Goal: Task Accomplishment & Management: Manage account settings

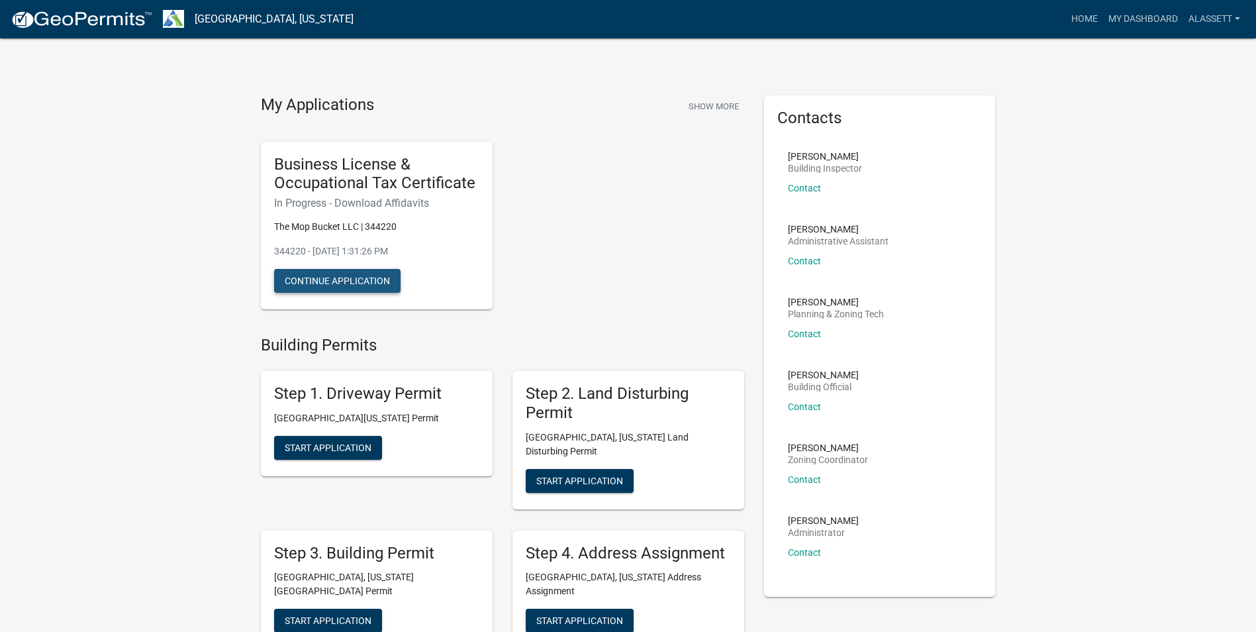
click at [360, 281] on button "Continue Application" at bounding box center [337, 281] width 126 height 24
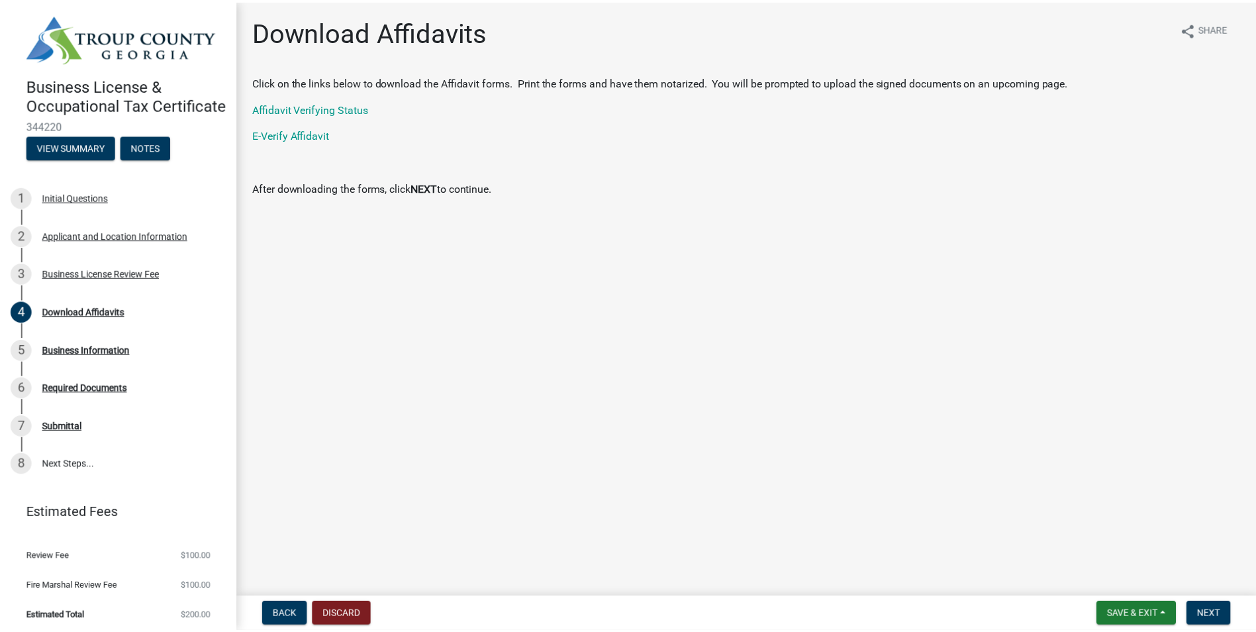
scroll to position [21, 0]
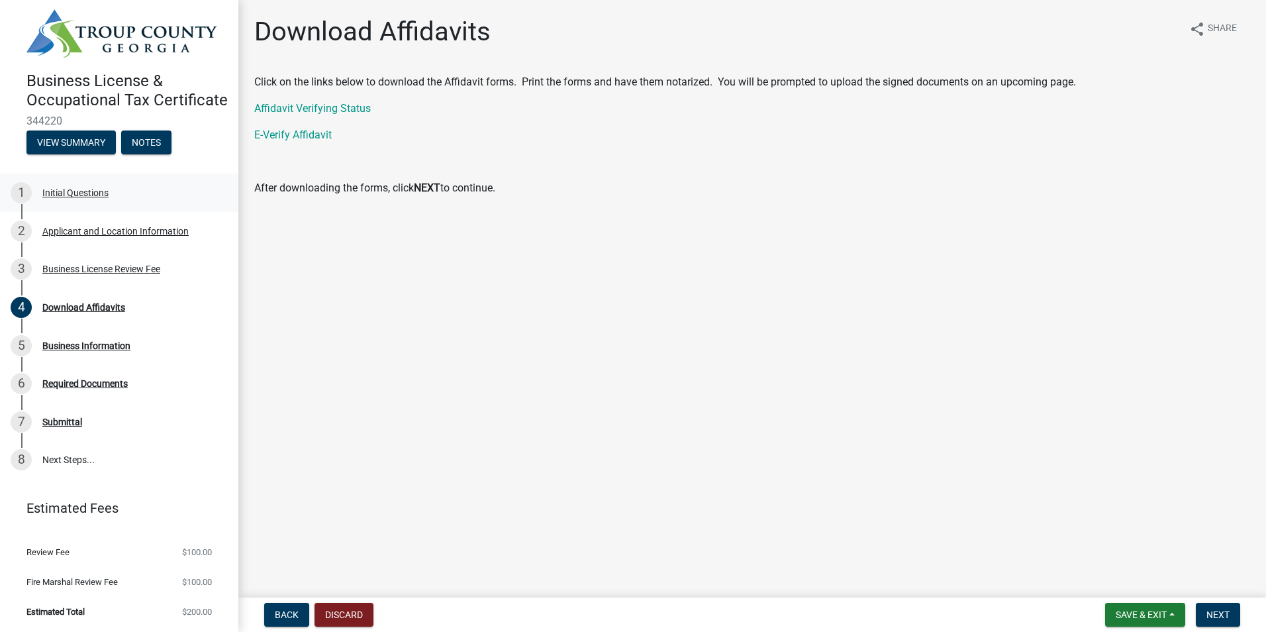
click at [78, 188] on div "Initial Questions" at bounding box center [75, 192] width 66 height 9
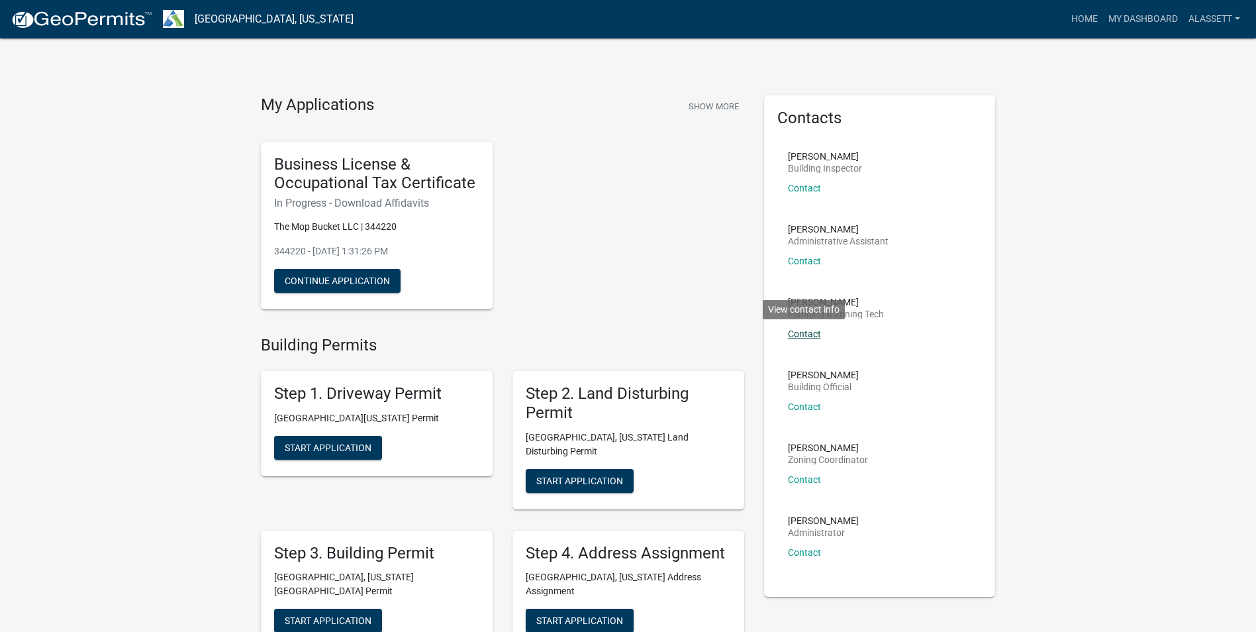
click at [812, 336] on link "Contact" at bounding box center [804, 333] width 33 height 11
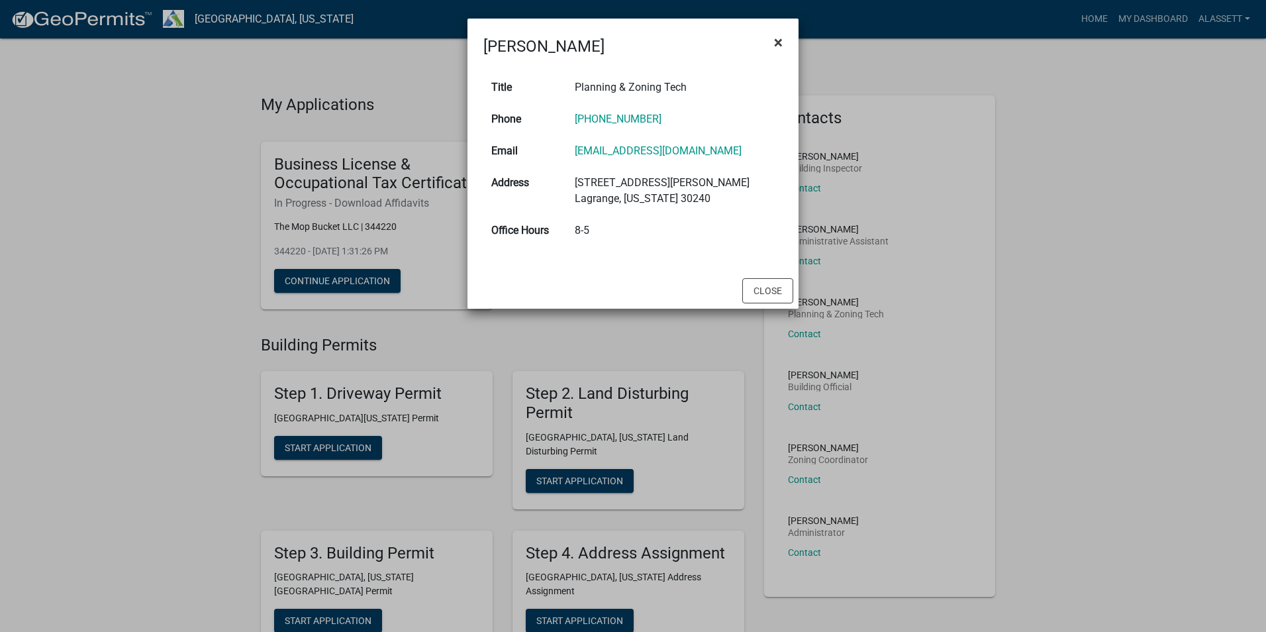
click at [773, 38] on button "×" at bounding box center [778, 42] width 30 height 37
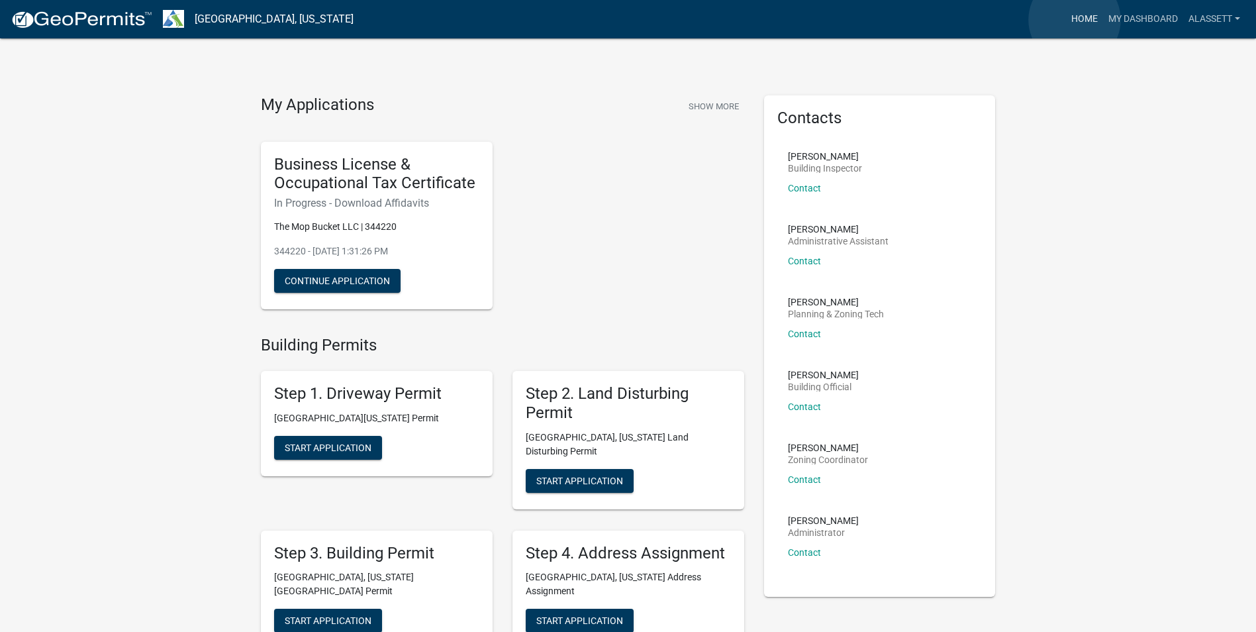
click at [1075, 20] on link "Home" at bounding box center [1084, 19] width 37 height 25
click at [708, 103] on button "Show More" at bounding box center [713, 106] width 61 height 22
click at [1228, 21] on link "alassett" at bounding box center [1214, 19] width 62 height 25
click at [1157, 101] on link "Logout" at bounding box center [1193, 97] width 106 height 32
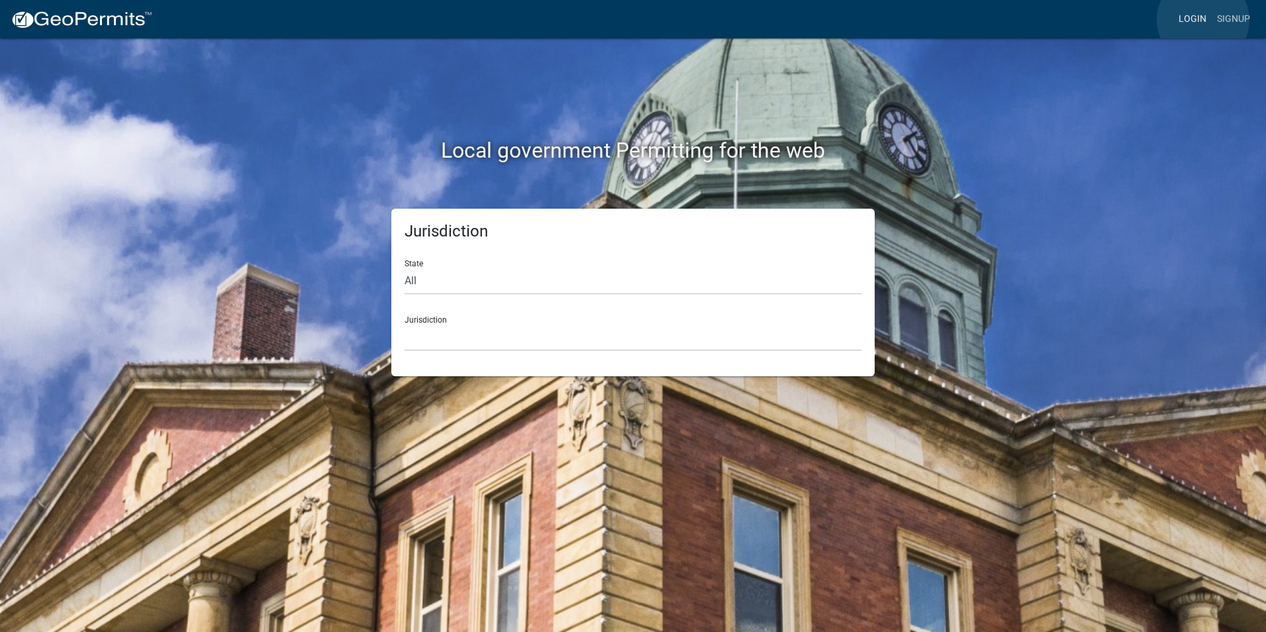
click at [1203, 20] on link "Login" at bounding box center [1192, 19] width 38 height 25
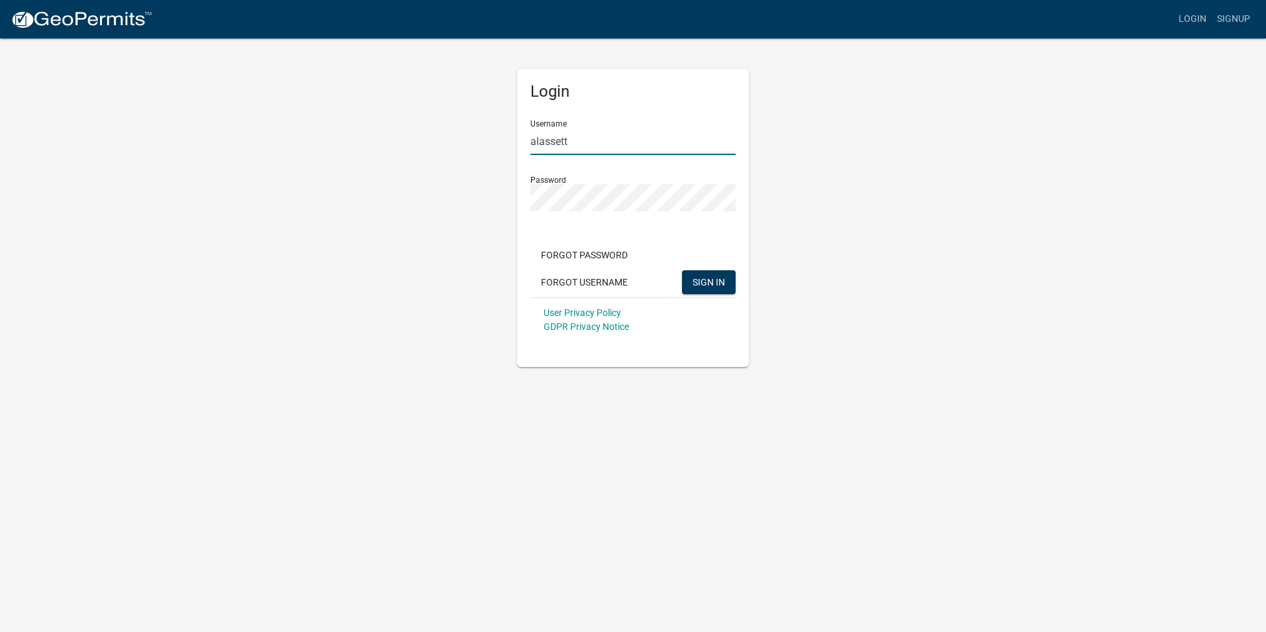
click at [585, 143] on input "alassett" at bounding box center [632, 141] width 205 height 27
drag, startPoint x: 595, startPoint y: 140, endPoint x: 500, endPoint y: 144, distance: 95.5
click at [500, 144] on div "Login Username alassett Password Forgot Password Forgot Username SIGN IN User P…" at bounding box center [633, 202] width 755 height 330
paste input "AMEIGS528"
type input "AMEIGS528"
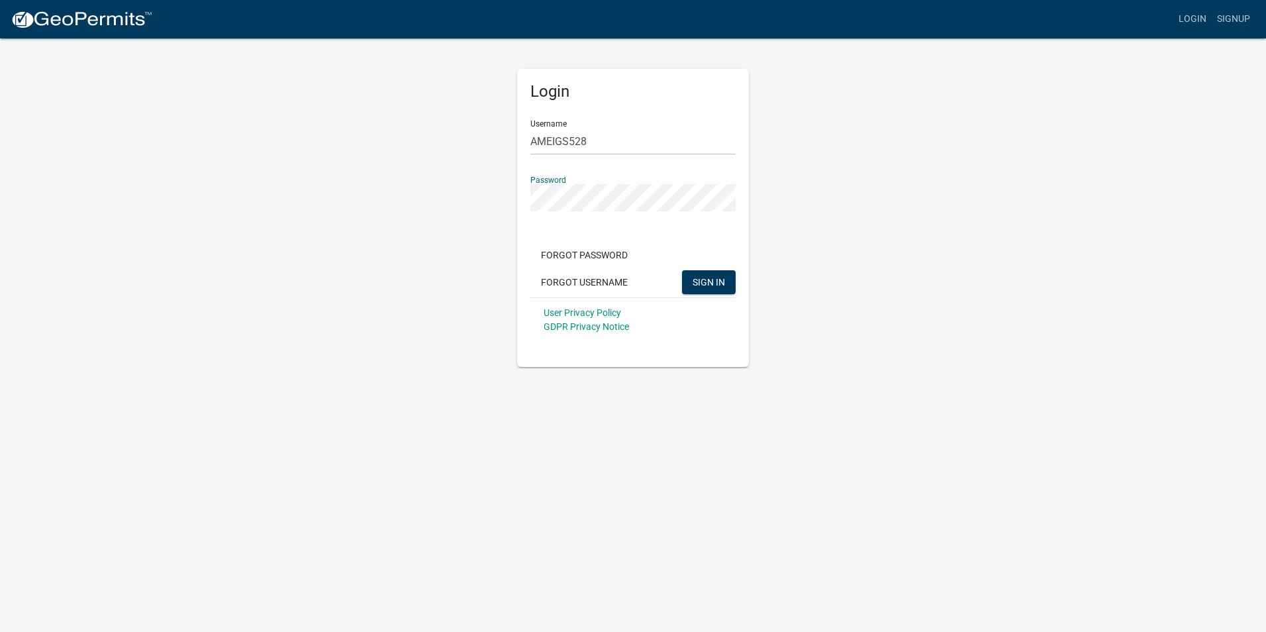
click at [487, 197] on div "Login Username AMEIGS528 Password Forgot Password Forgot Username SIGN IN User …" at bounding box center [633, 202] width 755 height 330
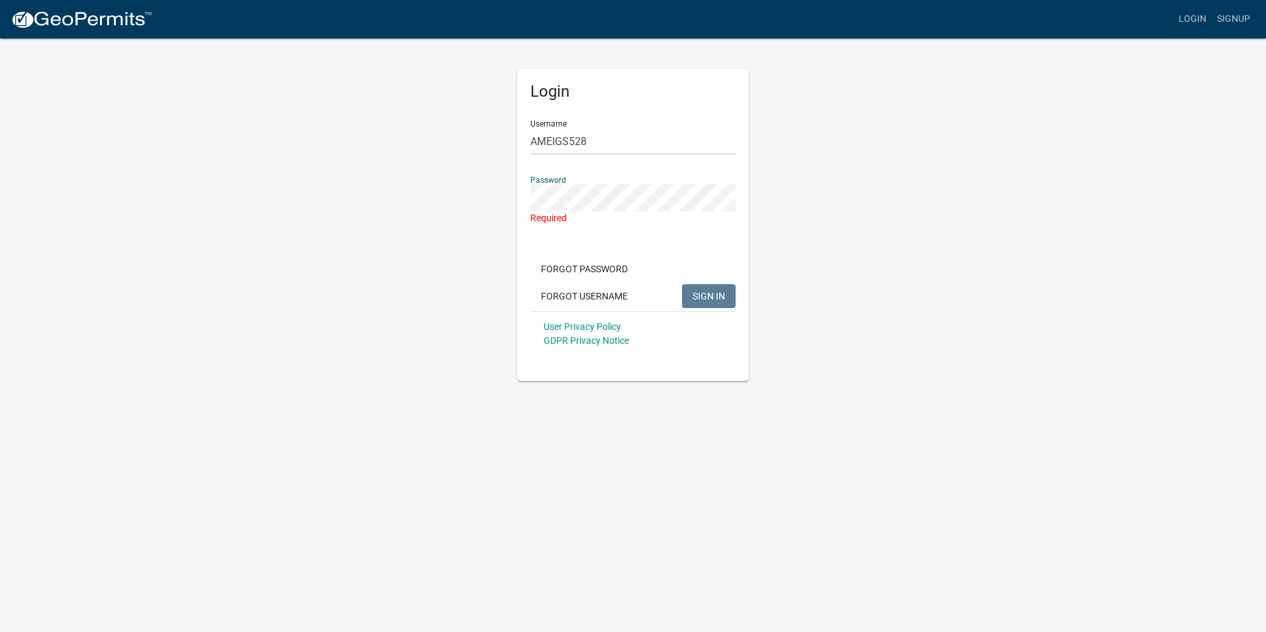
drag, startPoint x: 842, startPoint y: 162, endPoint x: 775, endPoint y: 183, distance: 70.0
click at [842, 162] on div "Login Username AMEIGS528 Password Required Forgot Password Forgot Username SIGN…" at bounding box center [633, 209] width 755 height 344
click at [607, 269] on button "Forgot Password" at bounding box center [584, 269] width 108 height 24
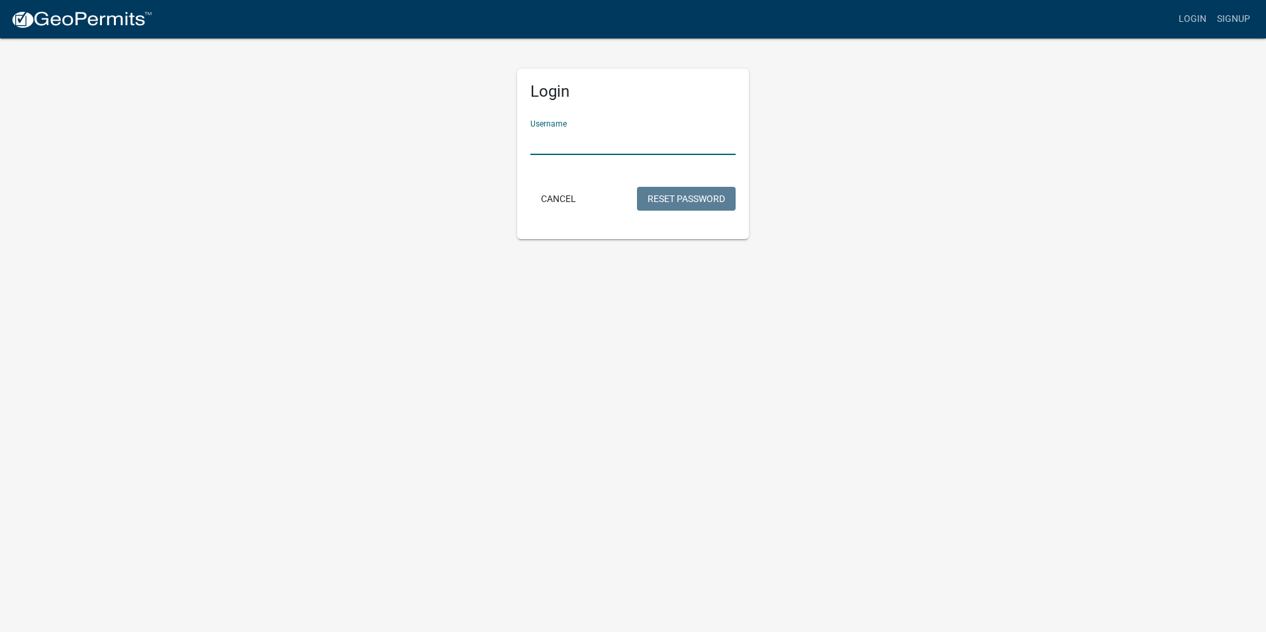
click at [566, 145] on input "Username" at bounding box center [632, 141] width 205 height 27
paste input "AMEIGS528"
type input "AMEIGS528"
click at [685, 205] on button "Reset Password" at bounding box center [686, 199] width 99 height 24
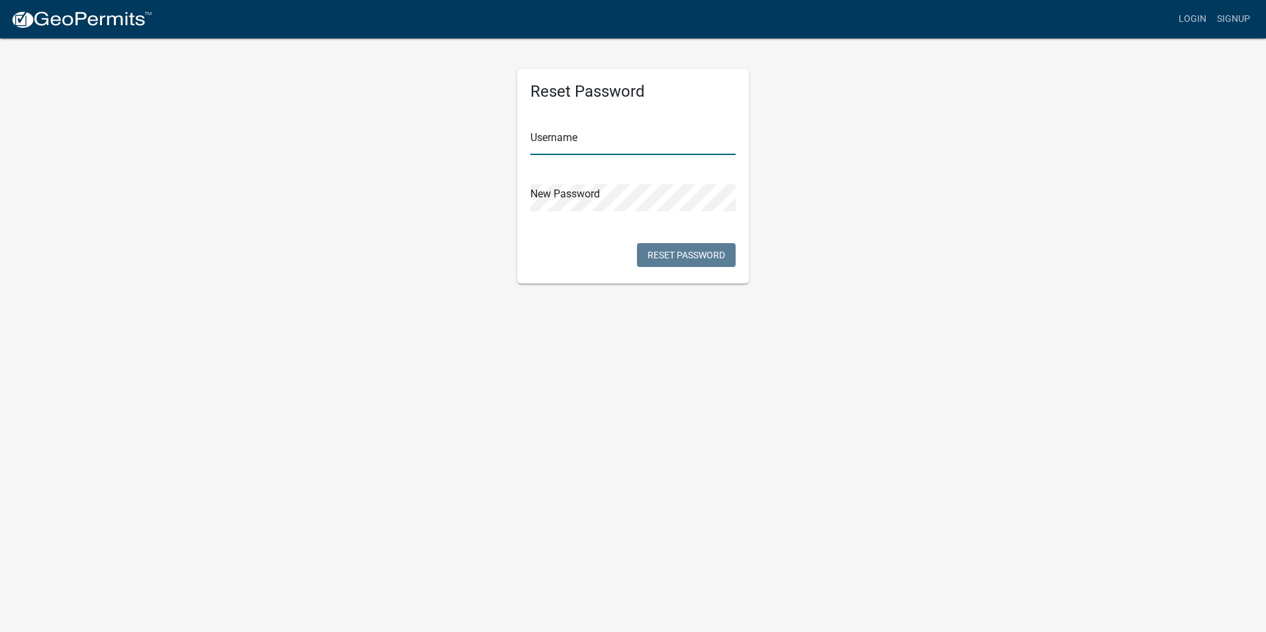
click at [573, 140] on input "text" at bounding box center [632, 141] width 205 height 27
paste input "AMEIGS528"
type input "AMEIGS528"
drag, startPoint x: 681, startPoint y: 101, endPoint x: 682, endPoint y: 177, distance: 76.1
click at [681, 101] on div "Reset Password Username AMEIGS528 New Password Reset Password" at bounding box center [633, 176] width 232 height 215
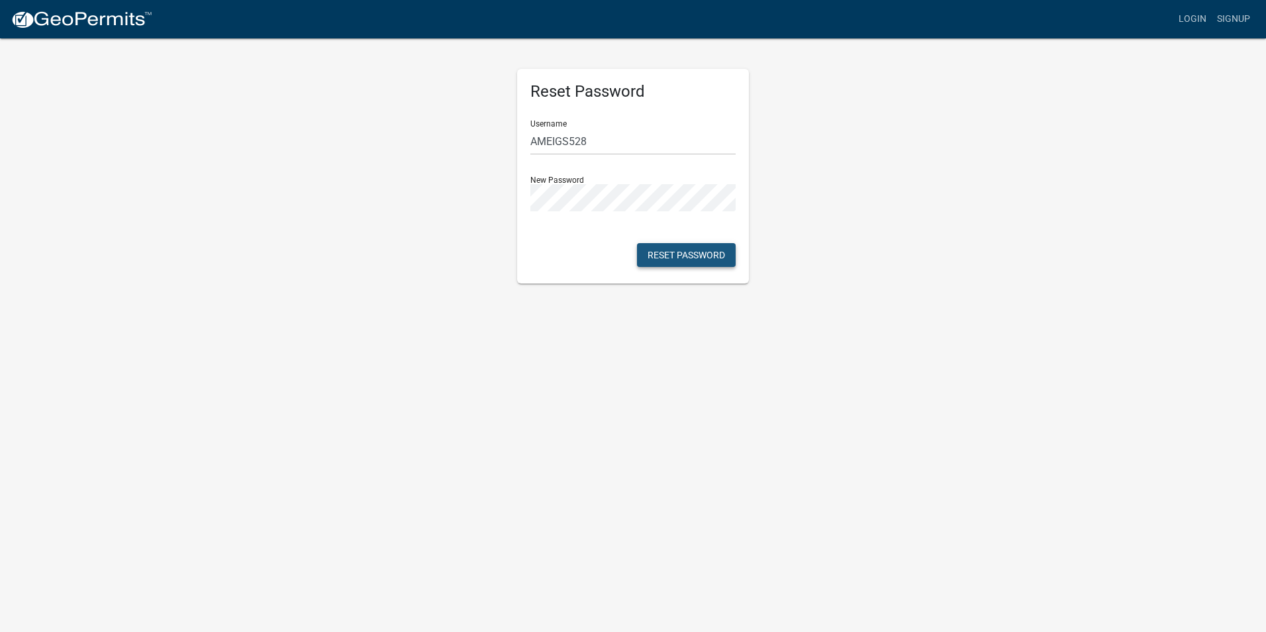
click at [681, 252] on button "Reset Password" at bounding box center [686, 255] width 99 height 24
